Goal: Task Accomplishment & Management: Manage account settings

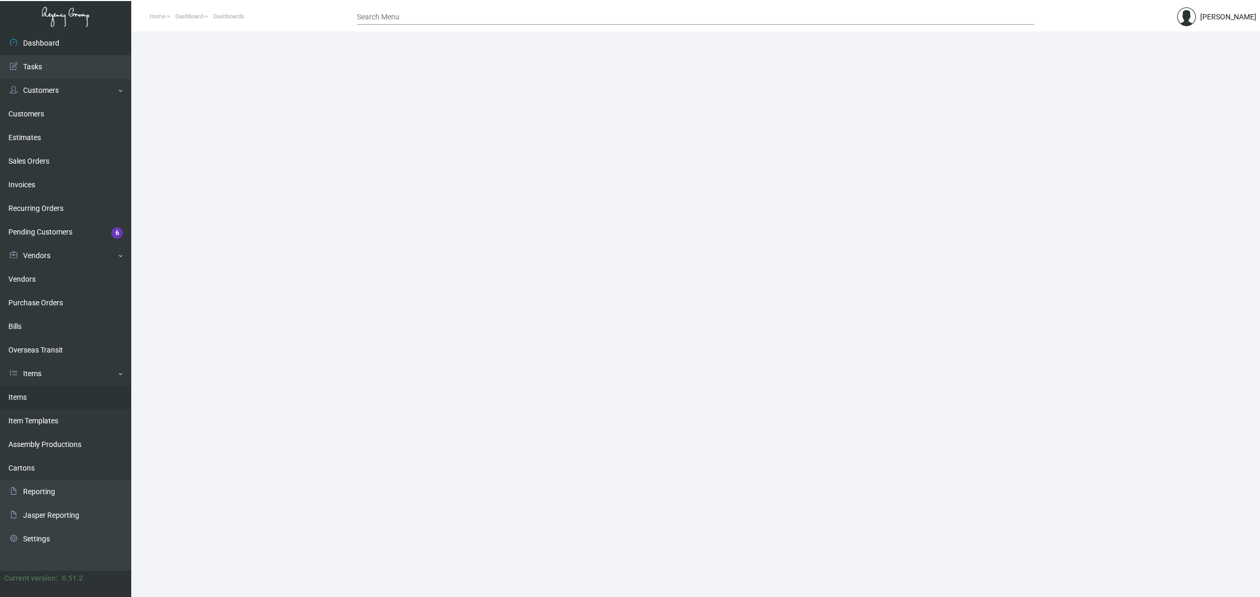
click at [33, 393] on link "Items" at bounding box center [65, 398] width 131 height 24
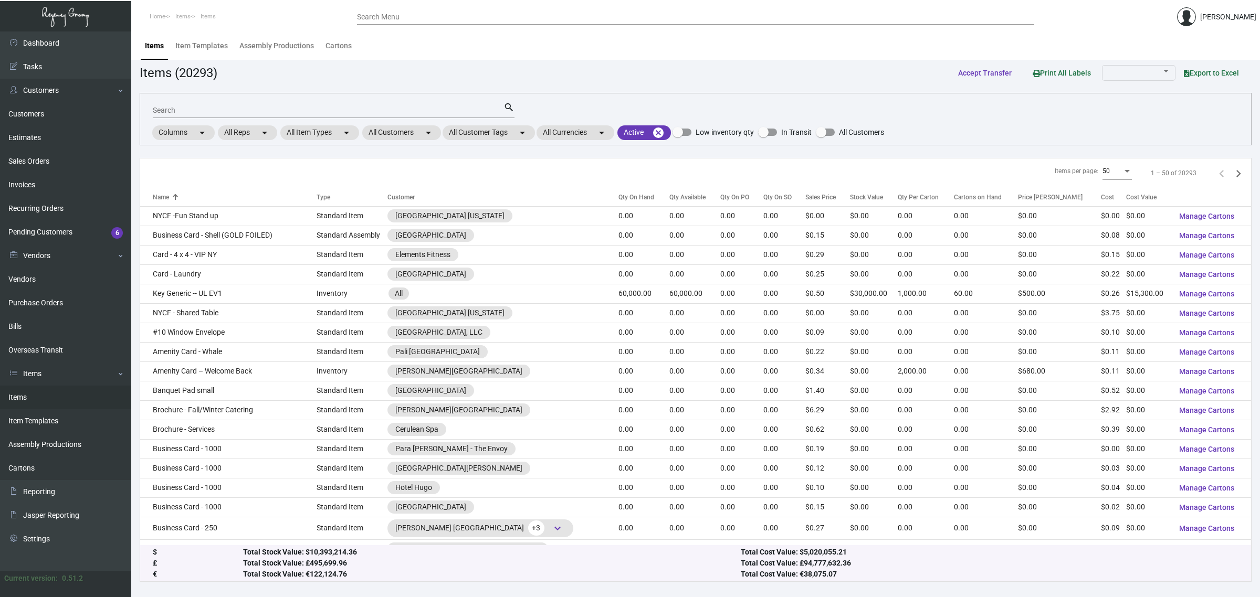
click at [336, 102] on div "Search" at bounding box center [328, 110] width 351 height 16
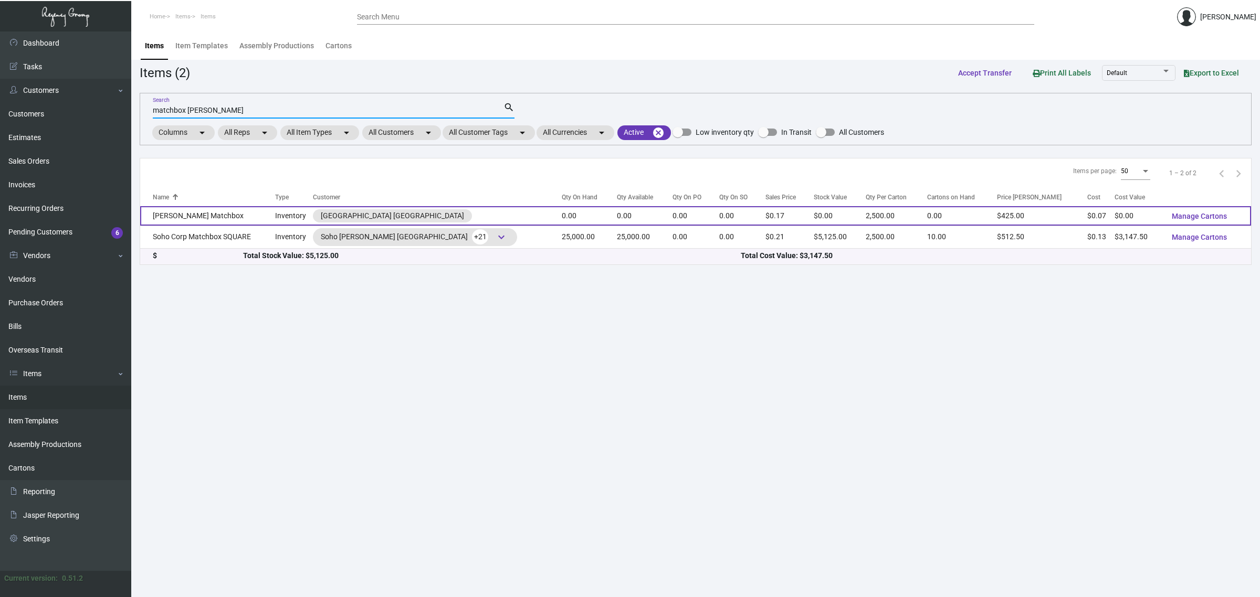
type input "matchbox [PERSON_NAME]"
click at [562, 217] on td "0.00" at bounding box center [589, 215] width 55 height 19
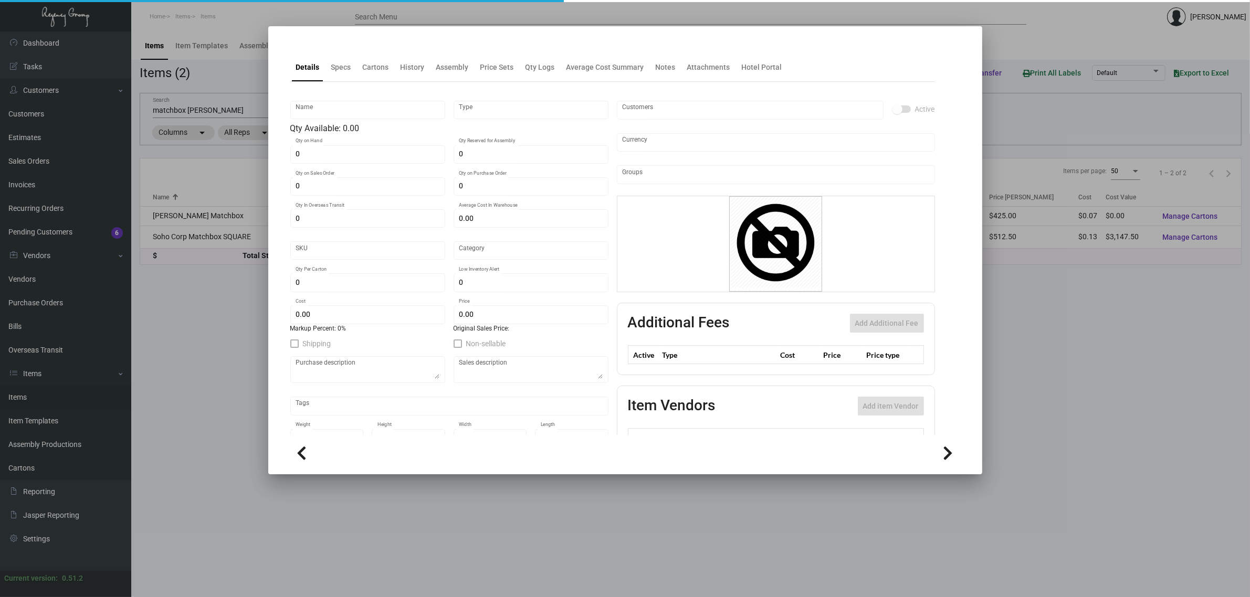
type input "[PERSON_NAME] Matchbox"
type input "Inventory"
type input "$ 0.00"
type input "SHCBH-523-447"
type input "Standard"
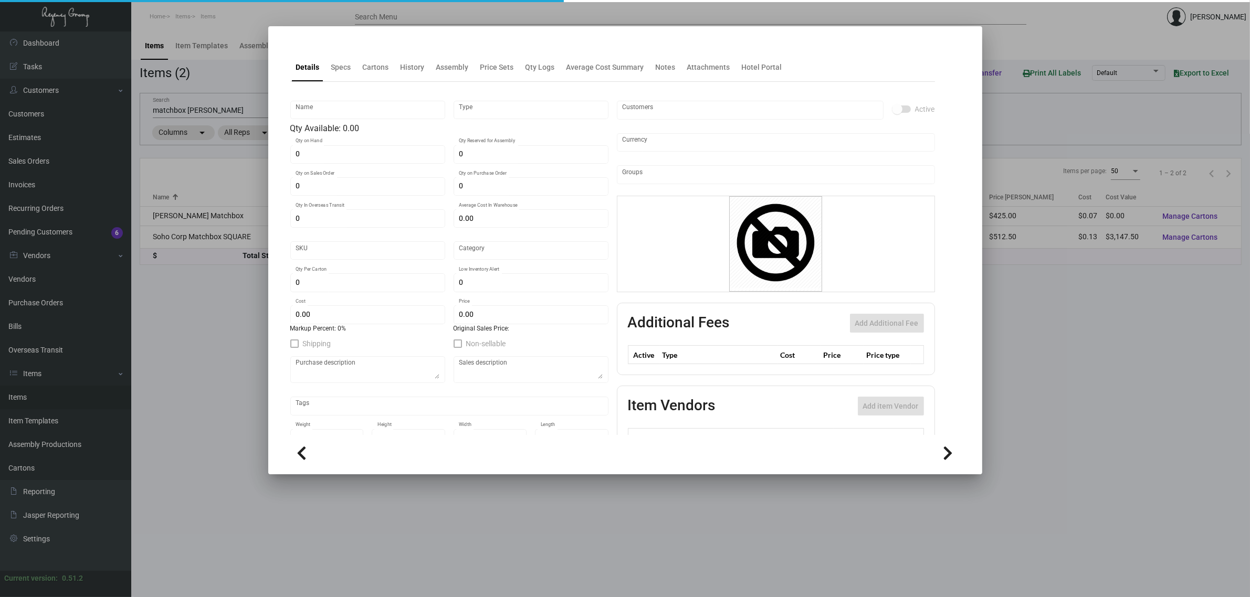
type input "2,500"
type input "$ 0.06739"
type input "$ 0.17"
type textarea "Matchbox: standard Euro matchbox, printing solid black + PMS on outside (total …"
type textarea "Matchbox: standard matchbox, printing solid black + PMS on outside (total 2 col…"
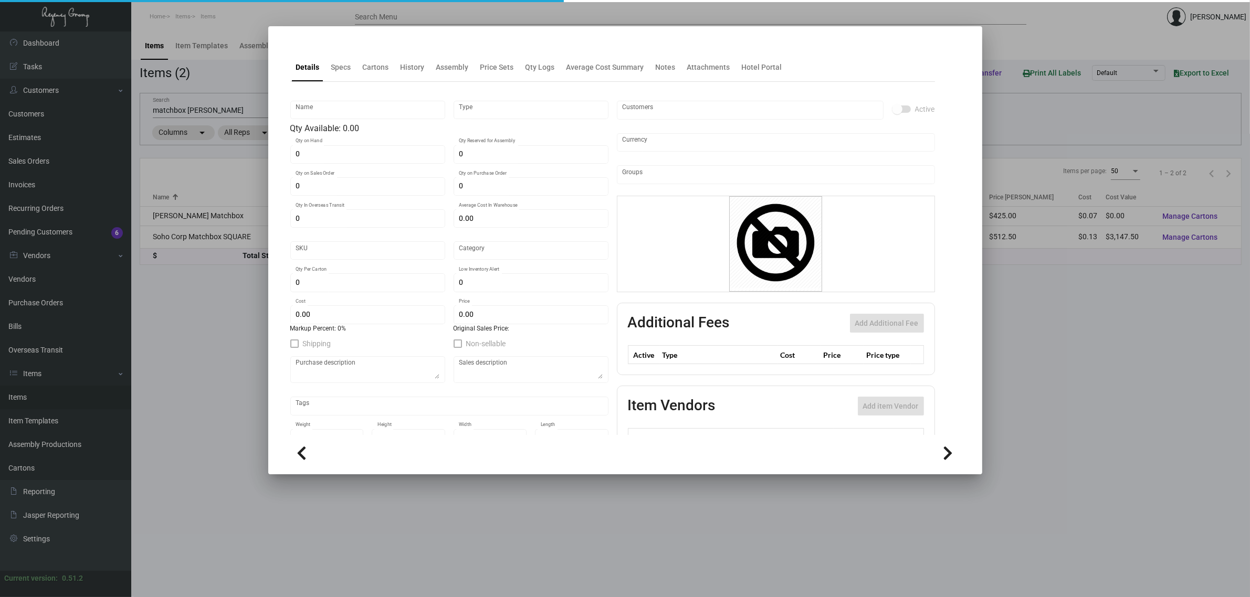
checkbox input "true"
type input "United States Dollar $"
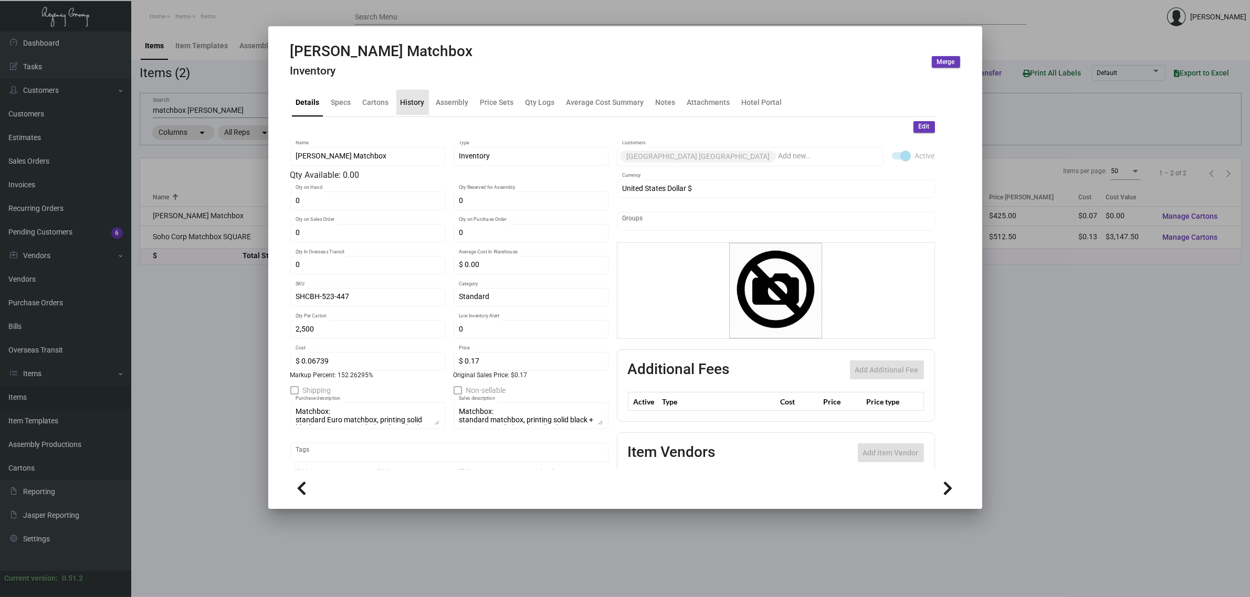
click at [416, 109] on div "History" at bounding box center [412, 102] width 33 height 25
